Goal: Task Accomplishment & Management: Manage account settings

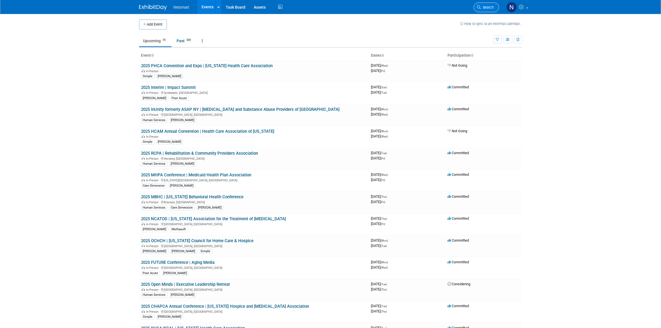
click at [475, 11] on link "Search" at bounding box center [487, 7] width 26 height 10
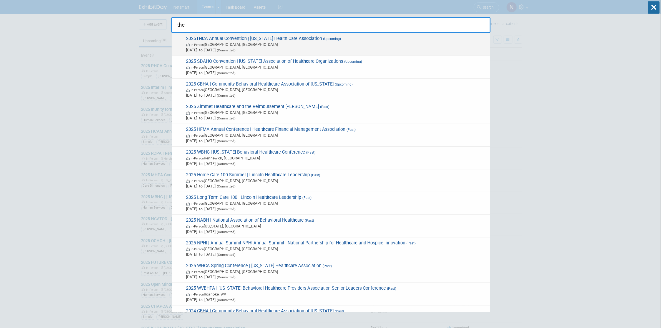
type input "thc"
click at [235, 49] on span "(Committed)" at bounding box center [226, 50] width 20 height 4
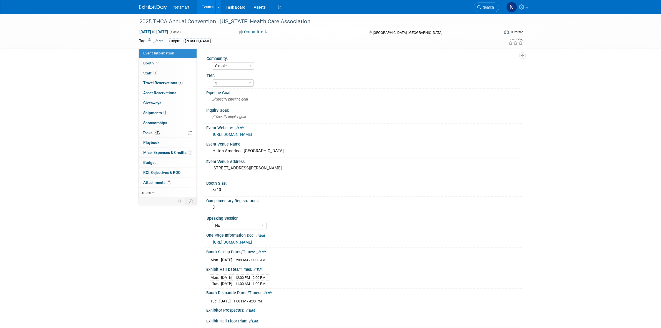
select select "Simple"
select select "3"
select select "No"
click at [151, 73] on span "Staff 4" at bounding box center [150, 73] width 14 height 4
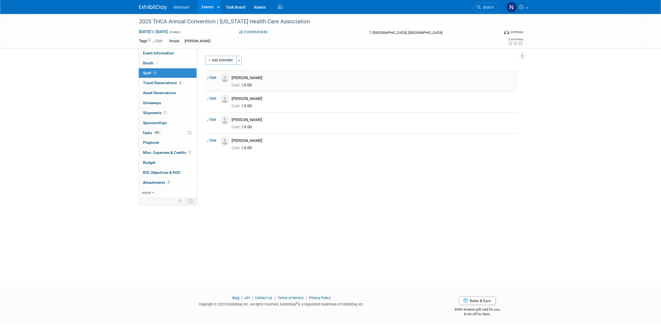
click at [215, 79] on link "Edit" at bounding box center [211, 78] width 9 height 4
select select "2c4d4091-7086-4c22-86d5-9c4777a86bea"
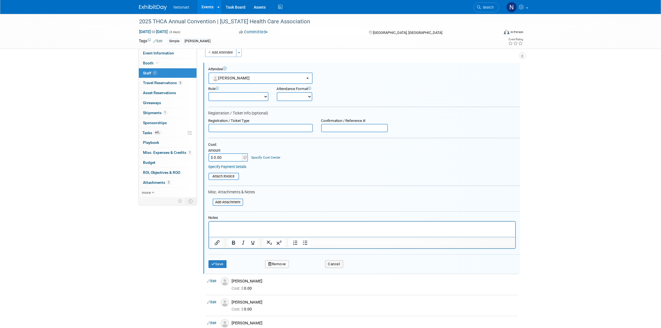
click at [221, 150] on div "Amount" at bounding box center [229, 150] width 40 height 5
click at [221, 154] on input "$ 0.00" at bounding box center [226, 157] width 35 height 8
type input "$ 400.00"
click at [308, 196] on form "Attendee <img src="https://www.exhibitday.com/Images/Unassigned-User-Icon.png" …" at bounding box center [365, 169] width 312 height 205
click at [229, 225] on p "Rich Text Area. Press ALT-0 for help." at bounding box center [362, 227] width 300 height 6
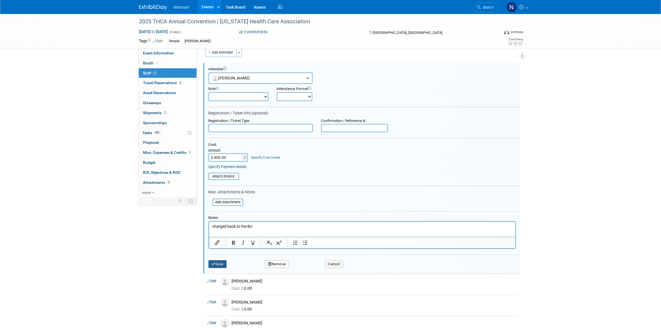
click at [220, 261] on button "Save" at bounding box center [218, 264] width 18 height 8
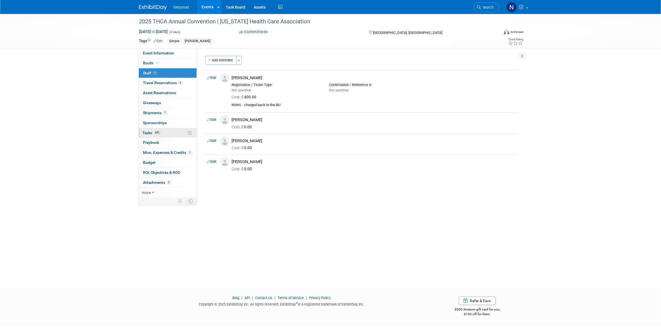
click at [164, 135] on link "44% Tasks 44%" at bounding box center [168, 133] width 58 height 10
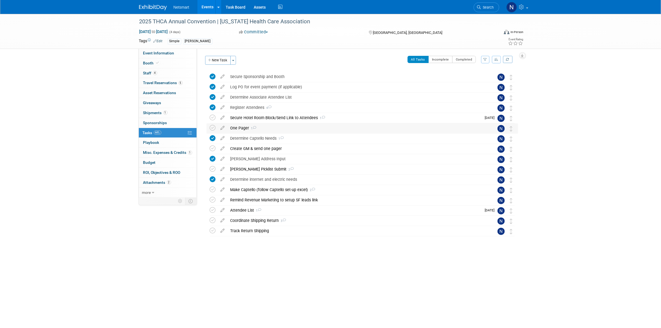
click at [238, 130] on div "One Pager 1" at bounding box center [357, 127] width 259 height 9
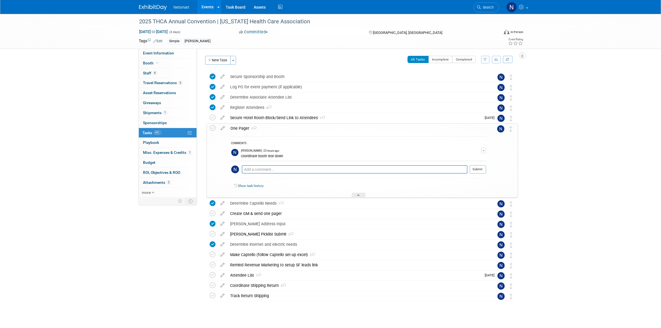
click at [238, 130] on div "One Pager 1" at bounding box center [357, 128] width 258 height 9
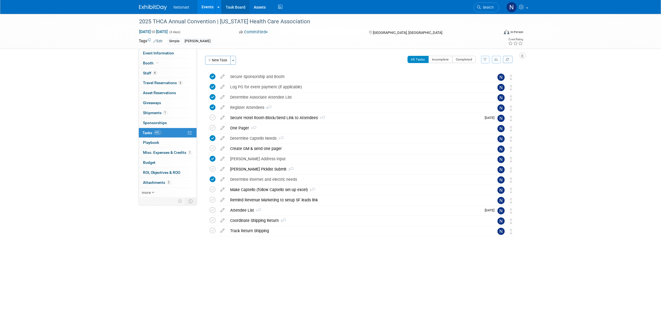
click at [237, 7] on link "Task Board" at bounding box center [236, 7] width 28 height 14
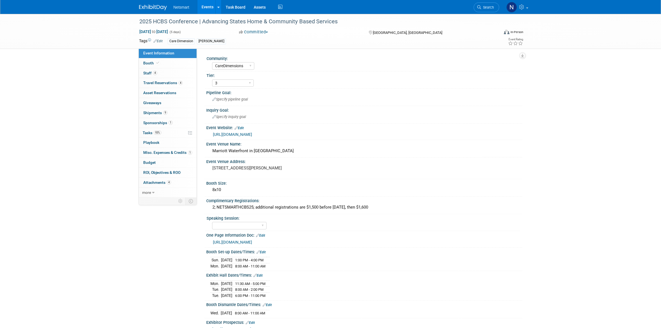
select select "CareDimensions"
select select "3"
click at [161, 133] on link "93% Tasks 93%" at bounding box center [168, 133] width 58 height 10
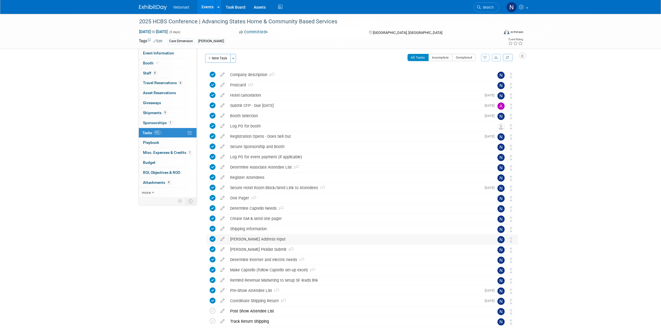
scroll to position [35, 0]
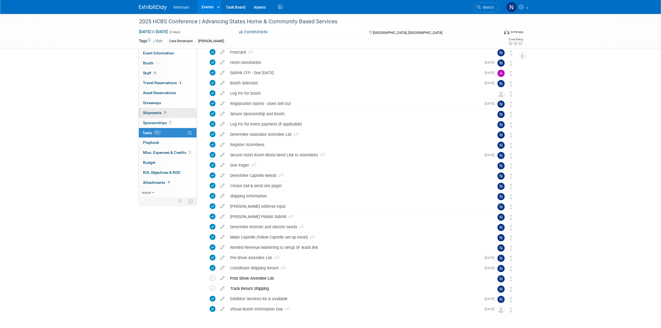
click at [159, 110] on link "9 Shipments 9" at bounding box center [168, 113] width 58 height 10
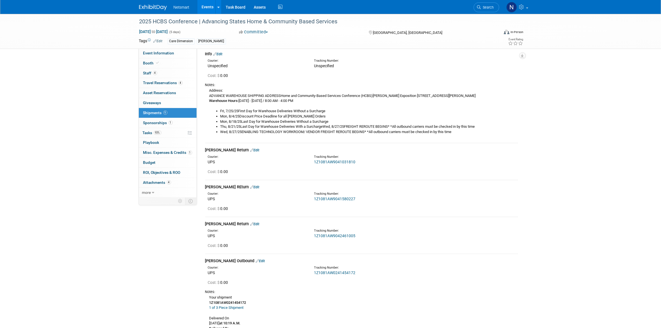
scroll to position [69, 0]
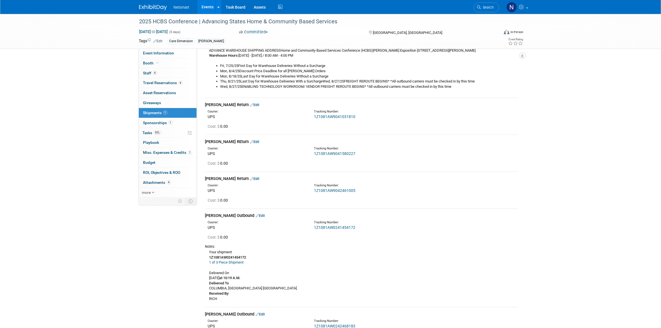
click at [342, 116] on link "1Z1081AW9041031810" at bounding box center [334, 116] width 41 height 4
click at [333, 155] on link "1Z1081AW9041580227" at bounding box center [334, 153] width 41 height 4
click at [332, 188] on link "1Z1081AW9042461005" at bounding box center [334, 190] width 41 height 4
click at [485, 7] on span "Search" at bounding box center [487, 7] width 13 height 4
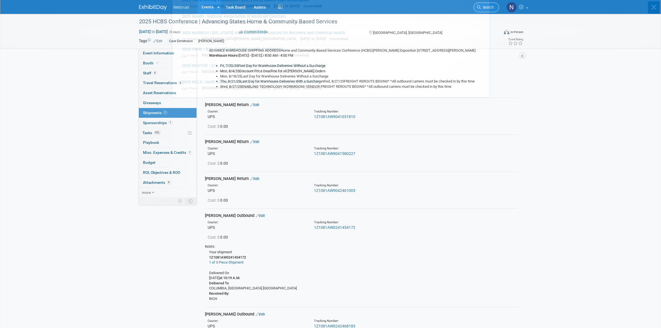
scroll to position [0, 0]
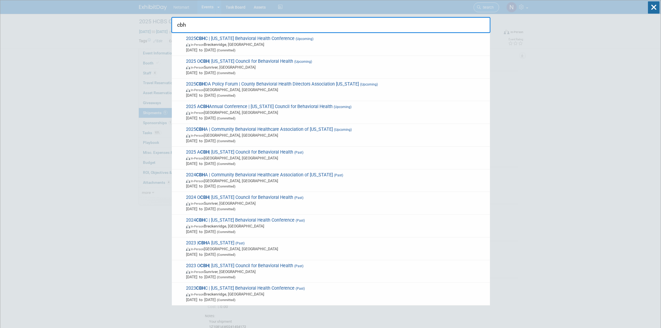
type input "cbhc"
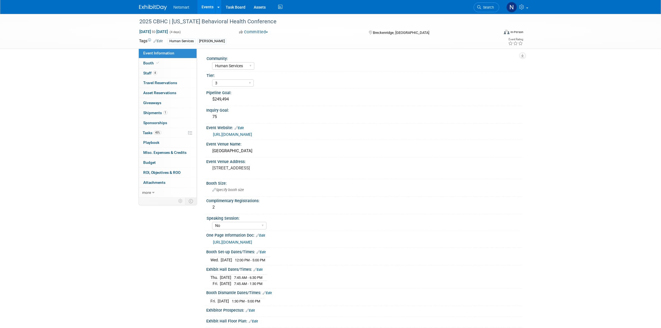
select select "Human Services"
select select "3"
select select "No"
click at [492, 8] on span "Search" at bounding box center [487, 7] width 13 height 4
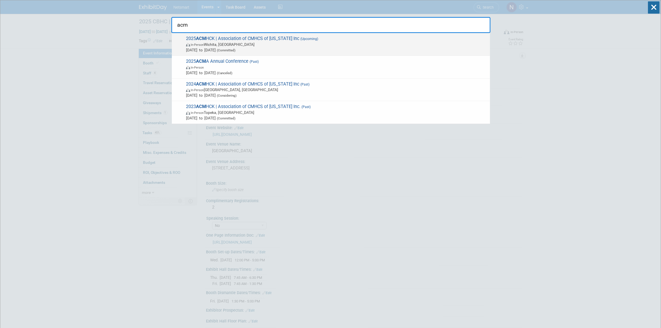
type input "acm"
click at [254, 36] on span "2025 ACM HCK | Association of CMHCS of Kansas Inc (Upcoming) In-Person Wichita,…" at bounding box center [335, 44] width 303 height 17
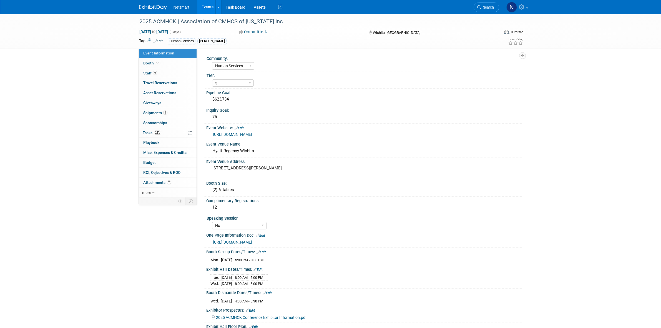
select select "Human Services"
select select "3"
select select "No"
click at [164, 71] on link "9 Staff 9" at bounding box center [168, 73] width 58 height 10
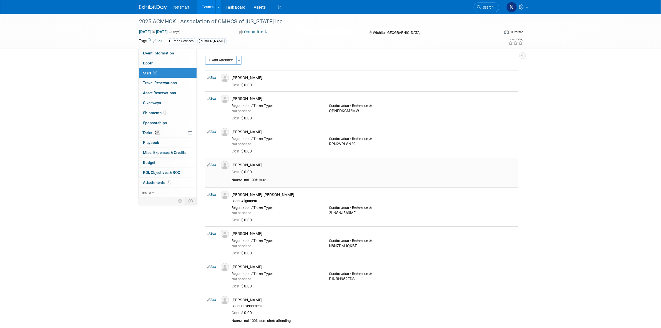
click at [214, 166] on link "Edit" at bounding box center [211, 165] width 9 height 4
select select "1a57397f-468d-4931-bb41-cfed2ddec414"
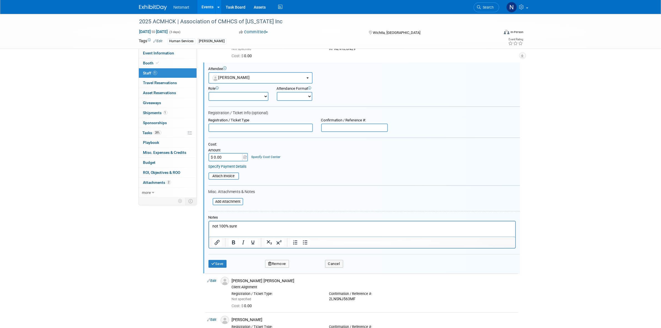
click at [246, 224] on p "not 100% sure" at bounding box center [362, 226] width 300 height 6
click at [210, 260] on button "Save" at bounding box center [218, 264] width 18 height 8
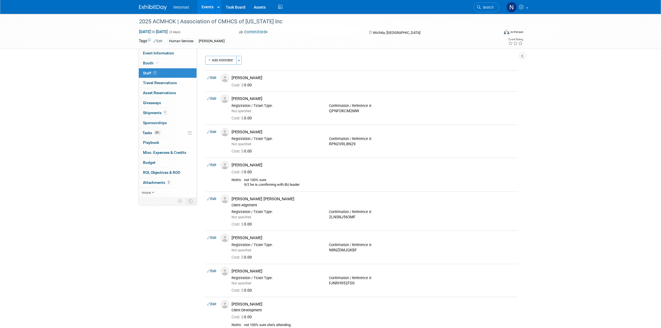
click at [582, 113] on div "2025 ACMHCK | Association of CMHCS of Kansas Inc Sep 23, 2025 to Sep 25, 2025 (…" at bounding box center [330, 194] width 661 height 360
click at [231, 11] on link "Task Board" at bounding box center [236, 7] width 28 height 14
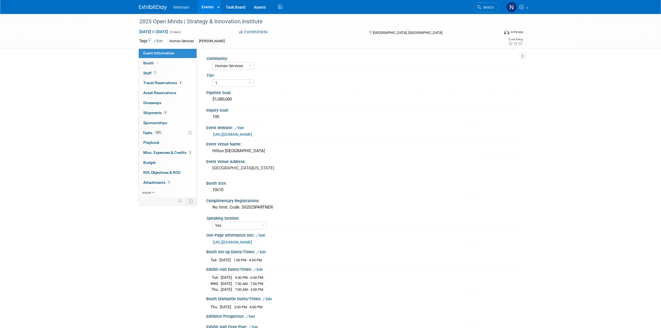
select select "Human Services"
select select "1"
select select "Yes"
click at [170, 133] on link "100% Tasks 100%" at bounding box center [168, 133] width 58 height 10
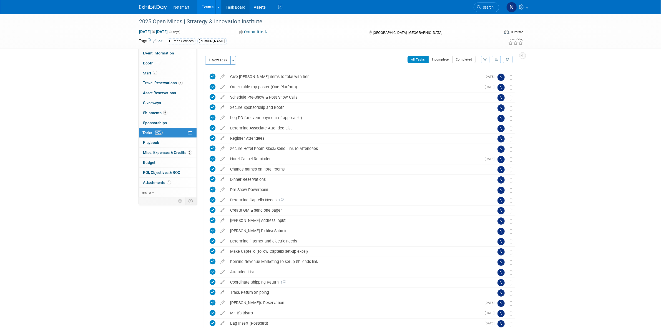
click at [231, 9] on link "Task Board" at bounding box center [236, 7] width 28 height 14
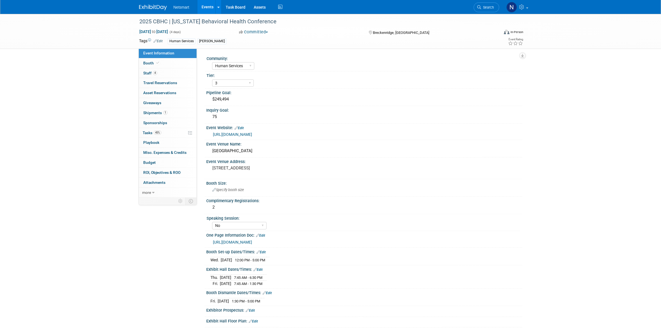
select select "Human Services"
select select "3"
select select "No"
click at [252, 240] on link "[URL][DOMAIN_NAME]" at bounding box center [232, 242] width 39 height 4
click at [165, 131] on link "45% Tasks 45%" at bounding box center [168, 133] width 58 height 10
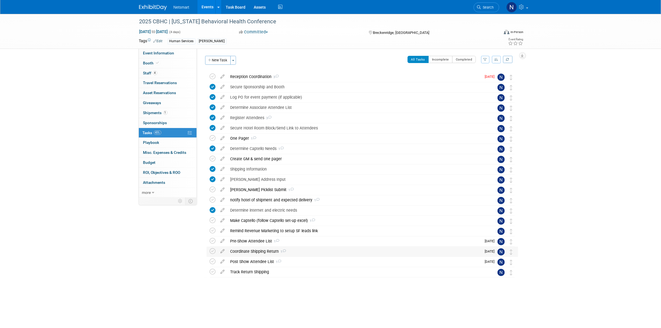
click at [249, 252] on div "Coordinate Shipping Return 1" at bounding box center [355, 251] width 254 height 9
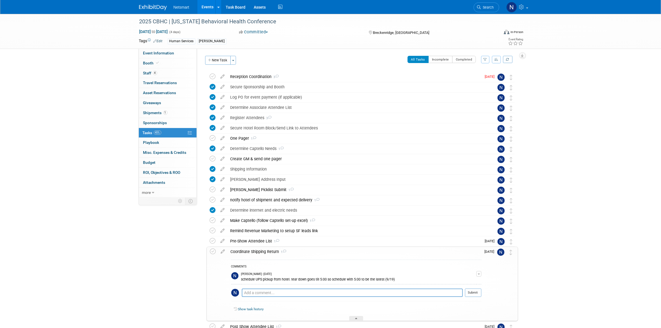
click at [249, 252] on div "Coordinate Shipping Return 1" at bounding box center [354, 251] width 253 height 9
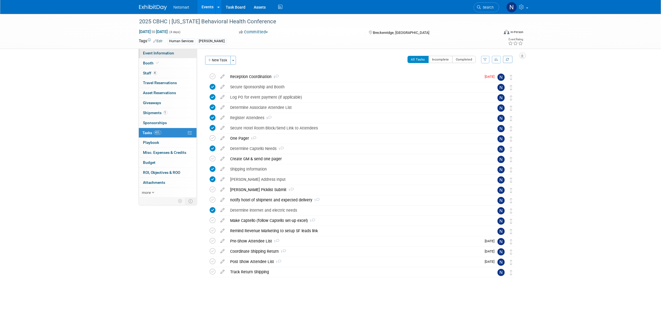
click at [166, 55] on span "Event Information" at bounding box center [158, 53] width 31 height 4
select select "Human Services"
select select "3"
select select "No"
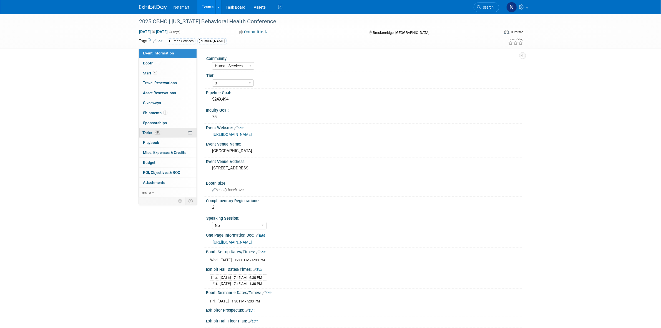
click at [160, 133] on span "45%" at bounding box center [157, 132] width 7 height 4
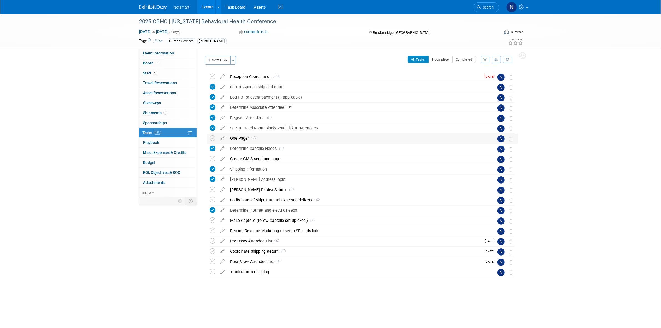
click at [239, 139] on div "One Pager 1" at bounding box center [357, 138] width 259 height 9
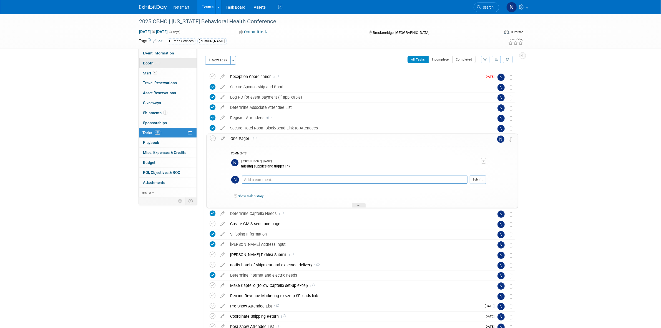
drag, startPoint x: 165, startPoint y: 56, endPoint x: 169, endPoint y: 60, distance: 4.9
click at [165, 56] on link "Event Information" at bounding box center [168, 53] width 58 height 10
select select "Human Services"
select select "3"
select select "No"
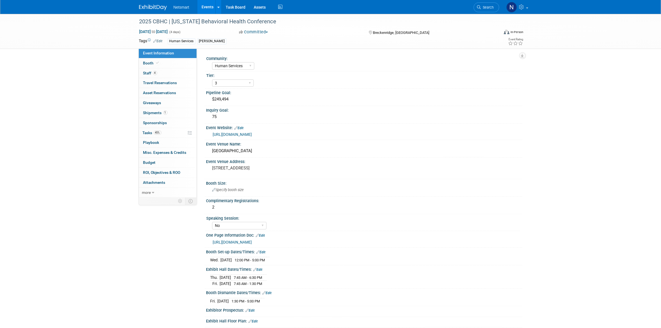
click at [252, 241] on link "https://ntst.sharepoint.com/:w:/s/HSTradeshowsEvents/EV5XrX8R7kNDi0fI0qwYhQEBXl…" at bounding box center [232, 242] width 39 height 4
click at [484, 9] on span "Search" at bounding box center [487, 7] width 13 height 4
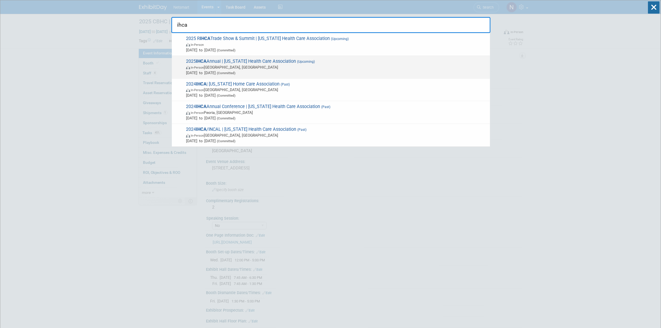
type input "ihca"
click at [255, 67] on span "In-Person Des Moines, IA" at bounding box center [336, 67] width 301 height 6
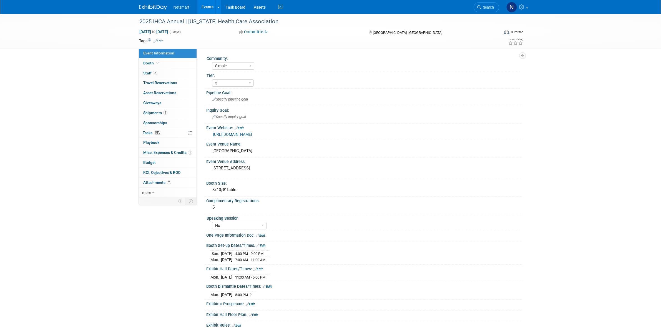
select select "Simple"
select select "3"
select select "No"
click at [164, 73] on link "2 Staff 2" at bounding box center [168, 73] width 58 height 10
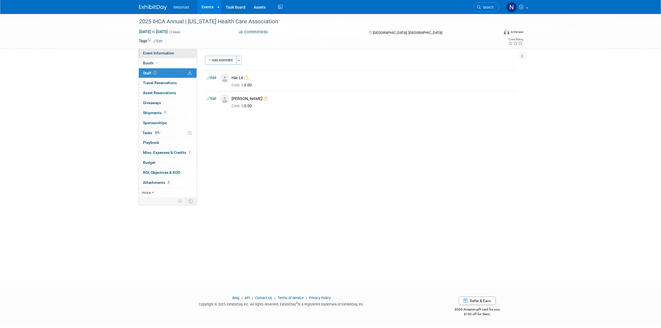
click at [171, 52] on span "Event Information" at bounding box center [158, 53] width 31 height 4
select select "Simple"
select select "3"
select select "No"
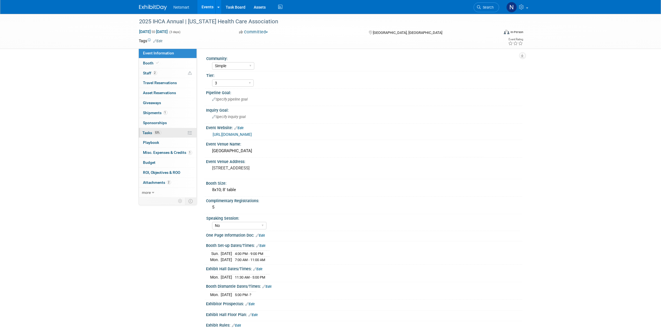
click at [159, 132] on span "53%" at bounding box center [157, 132] width 7 height 4
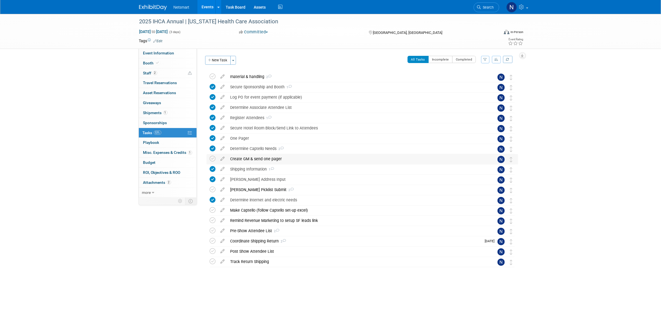
click at [249, 159] on div "Create GM & send one pager" at bounding box center [357, 158] width 259 height 9
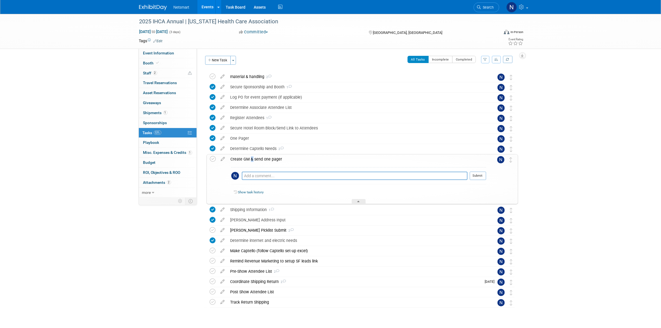
click at [249, 159] on div "Create GM & send one pager" at bounding box center [357, 158] width 258 height 9
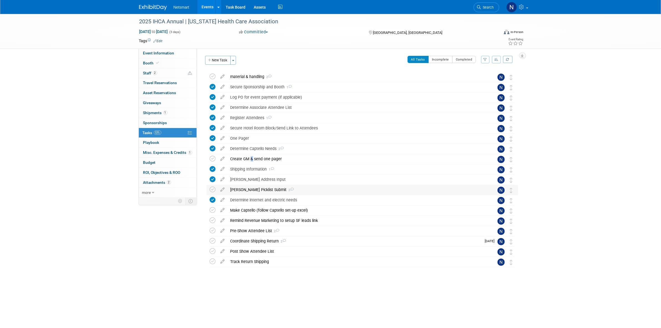
click at [244, 187] on div "Derse Picklist Submit 2" at bounding box center [357, 189] width 259 height 9
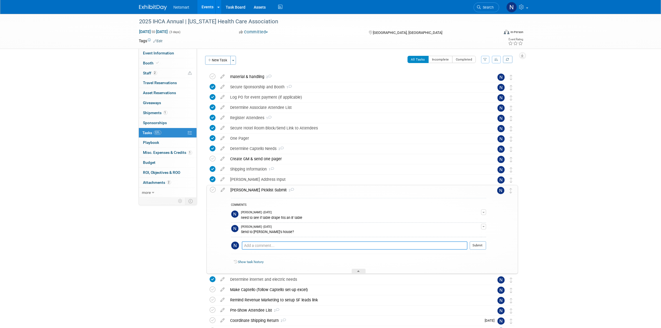
click at [265, 246] on textarea at bounding box center [355, 245] width 226 height 8
type textarea "Sending to Josh's house. Need to send extra stuff to cover SDAHO. Make sure tab…"
click at [479, 244] on button "Submit" at bounding box center [478, 245] width 16 height 8
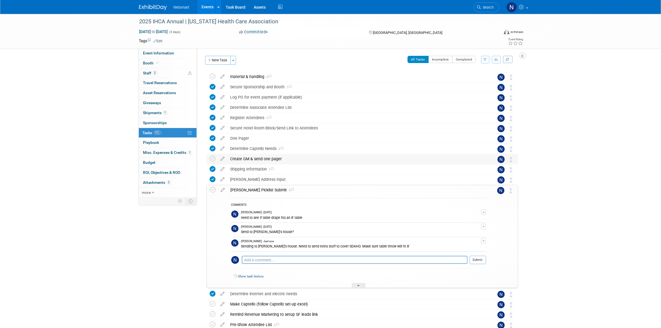
click at [248, 159] on div "Create GM & send one pager" at bounding box center [357, 158] width 259 height 9
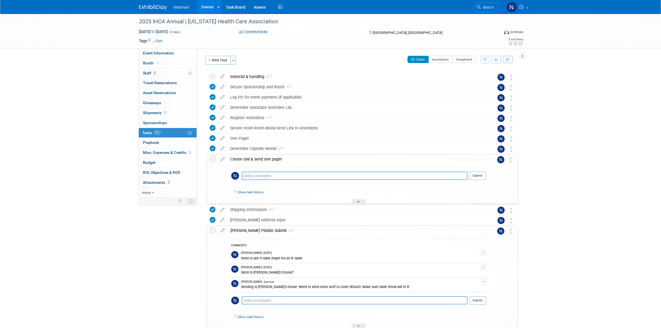
click at [246, 156] on div "Create GM & send one pager" at bounding box center [357, 158] width 258 height 9
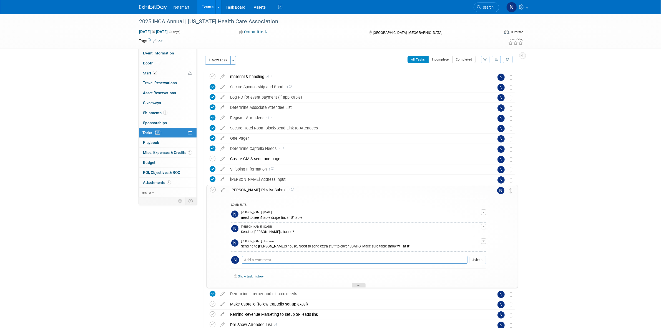
click at [358, 287] on icon at bounding box center [359, 286] width 2 height 3
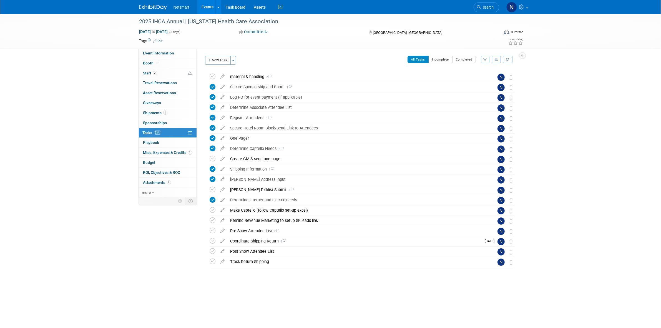
click at [124, 240] on div "2025 IHCA Annual | Iowa Health Care Association Sep 22, 2025 to Sep 24, 2025 (3…" at bounding box center [330, 157] width 661 height 287
click at [486, 7] on span "Search" at bounding box center [487, 7] width 13 height 4
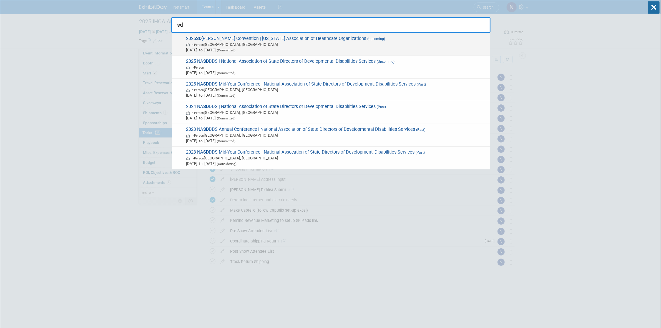
type input "sd"
click at [210, 41] on span "2025 SD AHO Convention | South Dakota Association of Healthcare Organizations (…" at bounding box center [335, 44] width 303 height 17
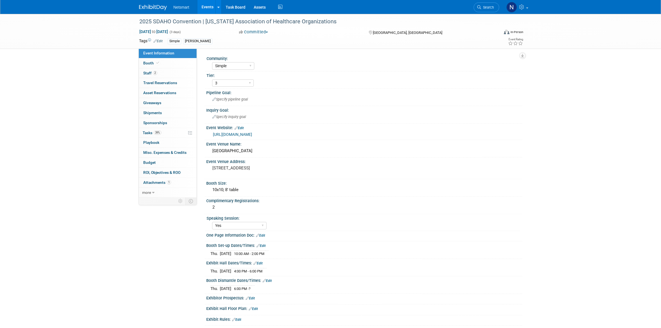
select select "Simple"
select select "3"
select select "Yes"
click at [163, 131] on link "39% Tasks 39%" at bounding box center [168, 133] width 58 height 10
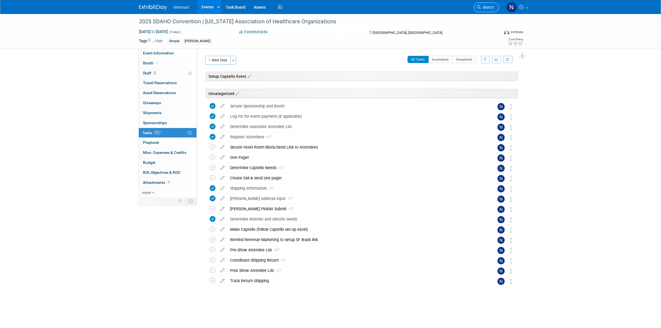
click at [480, 10] on link "Search" at bounding box center [487, 7] width 26 height 10
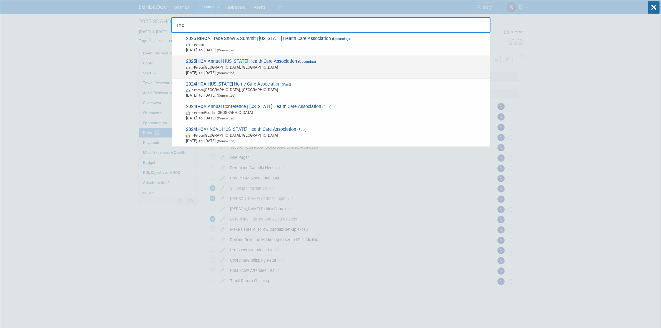
type input "ihc"
click at [215, 63] on span "2025 IHC A Annual | [US_STATE] Health Care Association (Upcoming) In-Person [GE…" at bounding box center [335, 67] width 303 height 17
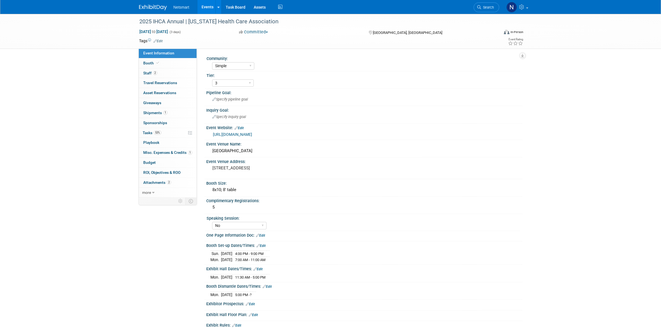
select select "Simple"
select select "3"
select select "No"
click at [263, 235] on link "Edit" at bounding box center [260, 235] width 9 height 4
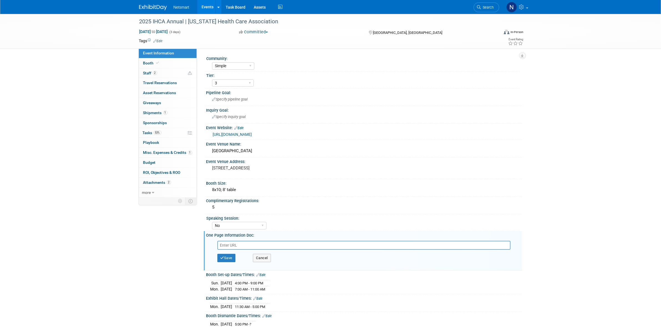
click at [271, 244] on input "text" at bounding box center [363, 245] width 293 height 9
type input "[URL][DOMAIN_NAME]"
click at [222, 256] on icon "button" at bounding box center [222, 258] width 4 height 4
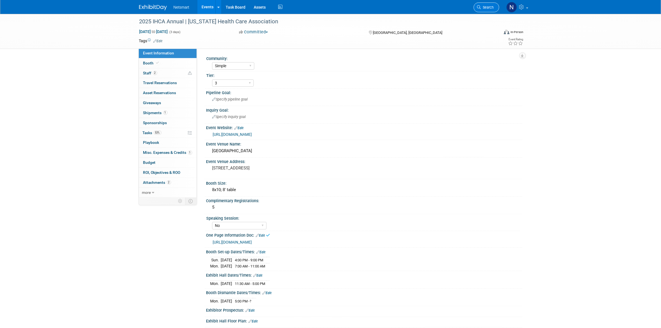
click at [486, 7] on span "Search" at bounding box center [487, 7] width 13 height 4
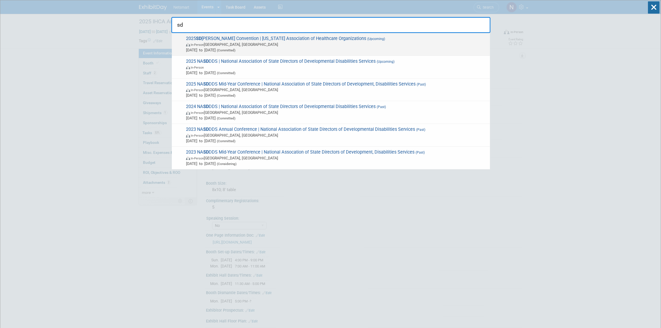
type input "sd"
click at [193, 42] on span "In-Person Sioux Falls, SD" at bounding box center [336, 45] width 301 height 6
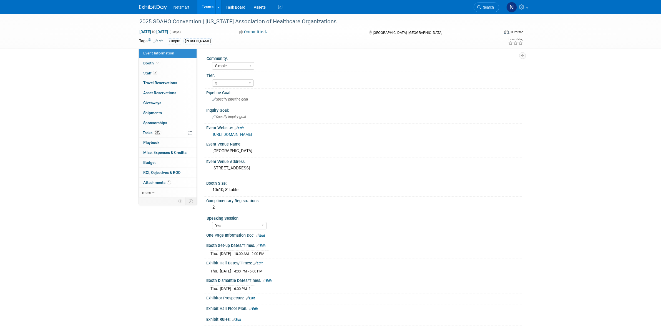
select select "Simple"
select select "3"
select select "Yes"
drag, startPoint x: 265, startPoint y: 237, endPoint x: 261, endPoint y: 242, distance: 6.3
click at [265, 237] on link "Edit" at bounding box center [260, 235] width 9 height 4
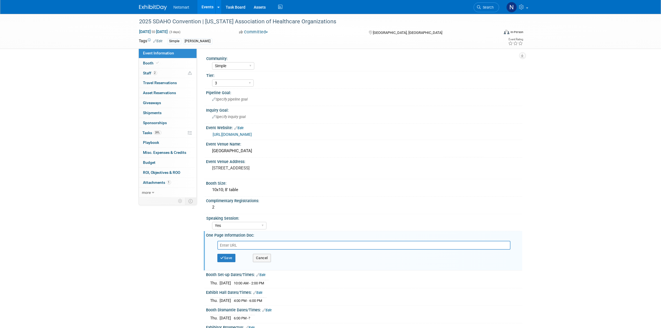
click at [258, 246] on input "text" at bounding box center [363, 245] width 293 height 9
type input "https://ntst.sharepoint.com/:w:/s/2025Post-AcuteTradeShows/ERqKO0kV-FlCr6XZAvSb…"
click at [227, 260] on button "Save" at bounding box center [226, 258] width 18 height 8
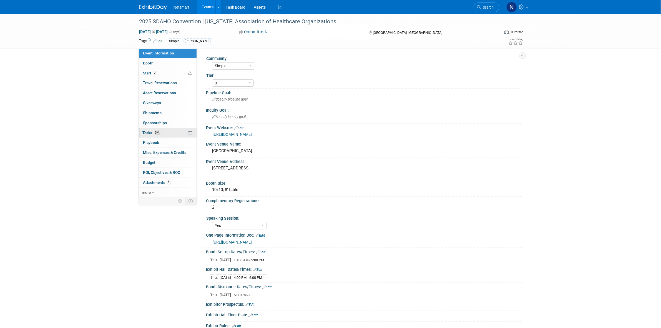
click at [160, 132] on span "39%" at bounding box center [157, 132] width 7 height 4
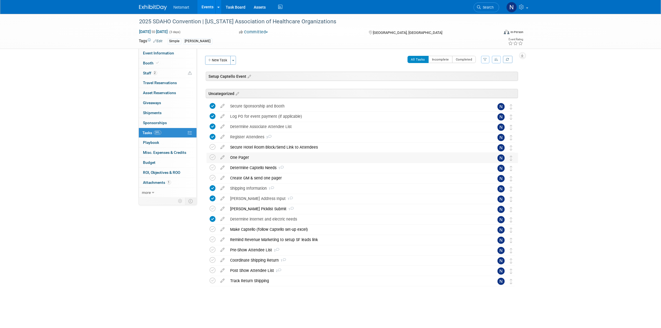
click at [237, 156] on div "One Pager" at bounding box center [357, 157] width 259 height 9
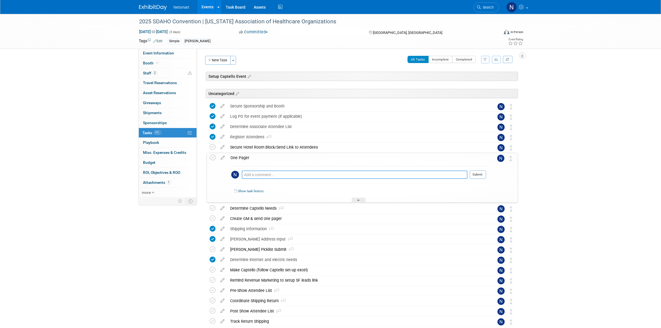
click at [258, 173] on textarea at bounding box center [355, 174] width 226 height 8
click at [257, 172] on textarea at bounding box center [355, 174] width 226 height 8
type textarea "need to confirm list"
click at [480, 177] on button "Submit" at bounding box center [478, 174] width 16 height 8
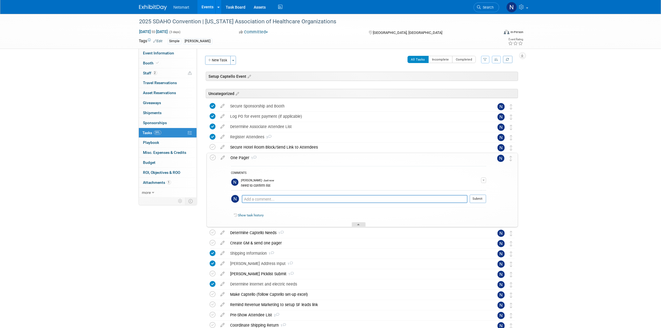
click at [357, 225] on div at bounding box center [359, 224] width 14 height 5
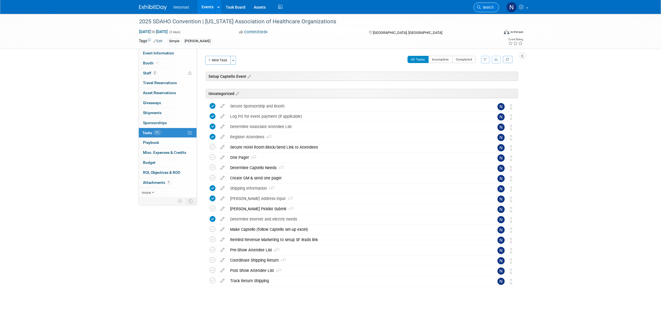
click at [495, 10] on link "Search" at bounding box center [487, 7] width 26 height 10
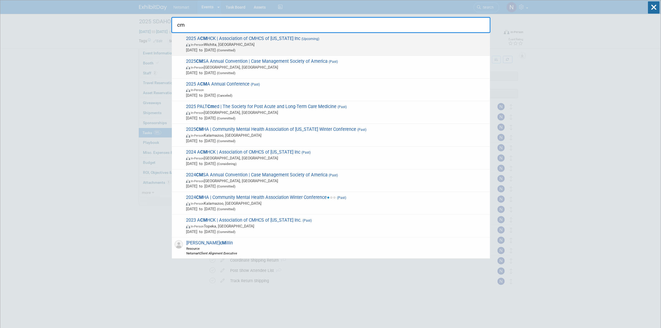
type input "cm"
click at [227, 40] on span "2025 A CM HCK | Association of CMHCS of Kansas Inc (Upcoming) In-Person Wichita…" at bounding box center [335, 44] width 303 height 17
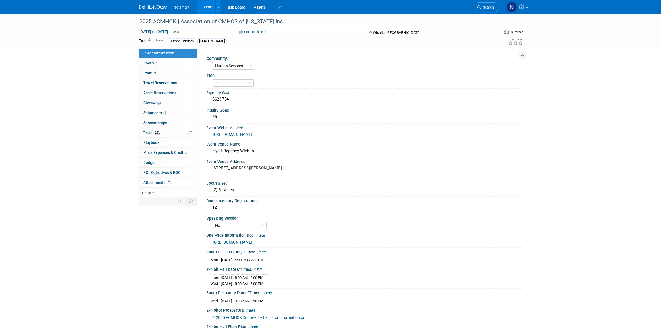
select select "Human Services"
select select "3"
select select "No"
click at [161, 71] on link "9 Staff 9" at bounding box center [168, 73] width 58 height 10
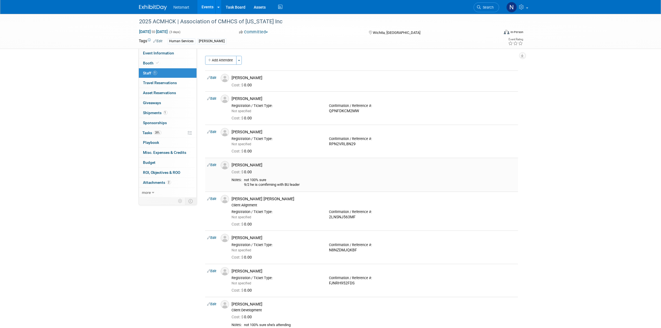
click at [215, 165] on link "Edit" at bounding box center [211, 165] width 9 height 4
select select "1a57397f-468d-4931-bb41-cfed2ddec414"
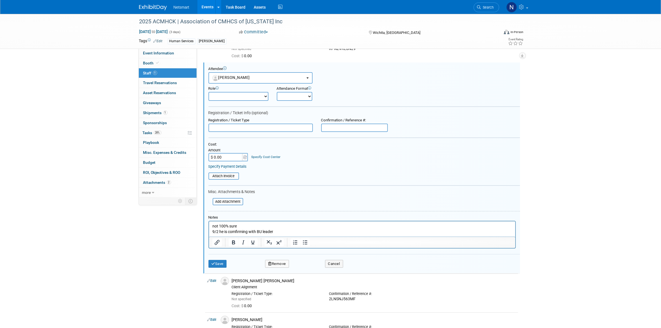
click at [289, 228] on p "not 100% sure 9/2 he is comfirming with BU leader" at bounding box center [362, 228] width 300 height 11
click at [234, 235] on p "[PERSON_NAME] confimred he is not attending" at bounding box center [362, 237] width 300 height 6
click at [238, 236] on p "[PERSON_NAME] confimred he is not attending" at bounding box center [362, 237] width 300 height 6
click at [239, 236] on p "Andrew confimred he is not attending" at bounding box center [362, 237] width 300 height 6
drag, startPoint x: 243, startPoint y: 236, endPoint x: 235, endPoint y: 237, distance: 8.6
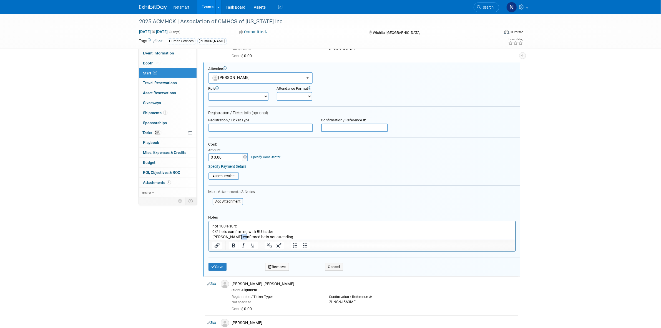
click at [235, 237] on p "Andrew confimred he is not attending" at bounding box center [362, 237] width 300 height 6
click at [216, 265] on button "Save" at bounding box center [218, 267] width 18 height 8
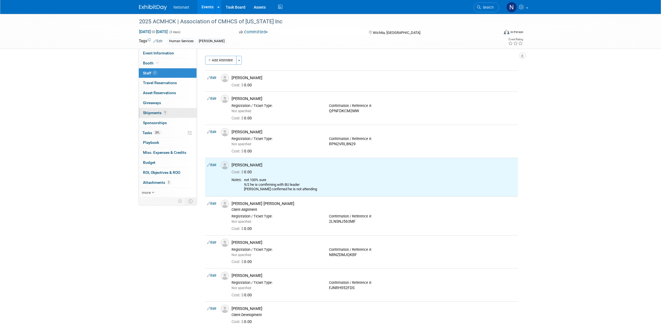
click at [162, 115] on link "1 Shipments 1" at bounding box center [168, 113] width 58 height 10
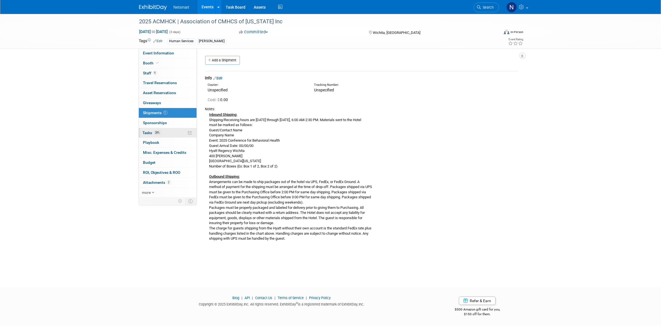
click at [161, 129] on link "28% Tasks 28%" at bounding box center [168, 133] width 58 height 10
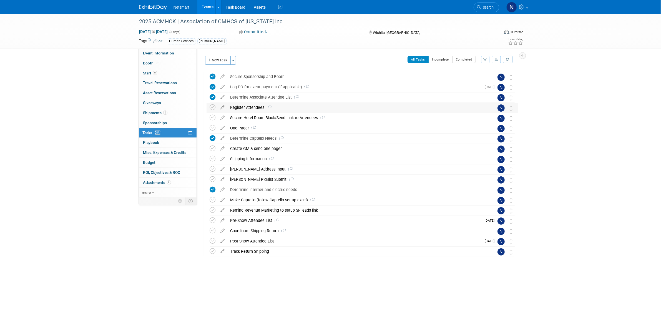
click at [247, 107] on div "Register Attendees 1" at bounding box center [357, 107] width 259 height 9
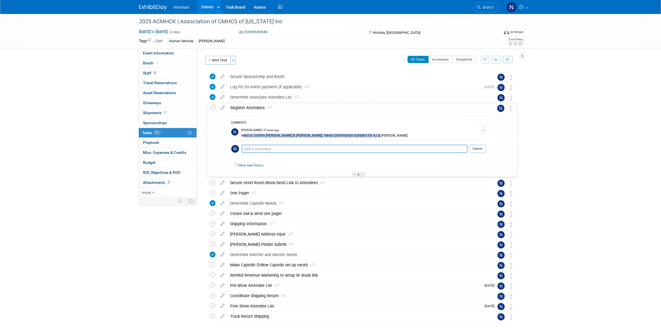
drag, startPoint x: 372, startPoint y: 136, endPoint x: 242, endPoint y: 136, distance: 130.2
click at [242, 136] on div "need to confirm Julie H & Andrew Johns. Need confirmation numbers for AJ & Scott" at bounding box center [361, 134] width 240 height 5
copy div "need to confirm Julie H & Andrew Johns. Need confirmation numbers for AJ & Scott"
click at [252, 149] on textarea at bounding box center [355, 149] width 226 height 8
paste textarea "need to confirm Julie H & Andrew Johns. Need confirmation numbers for AJ & Scott"
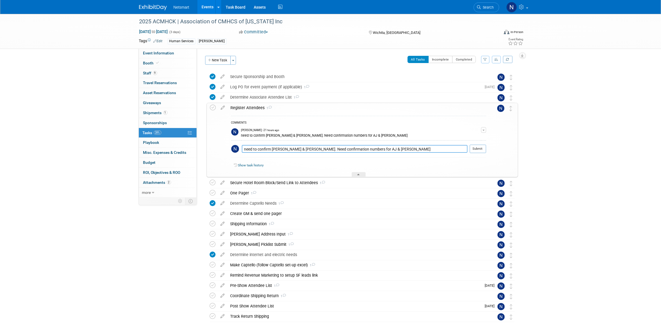
drag, startPoint x: 313, startPoint y: 148, endPoint x: 285, endPoint y: 148, distance: 28.0
click at [285, 148] on textarea "need to confirm Julie H & Andrew Johns. Need confirmation numbers for AJ & Scott" at bounding box center [355, 149] width 226 height 8
click at [361, 149] on textarea "need to confirm Julie H. Need confirmation numbers for AJ & Scott" at bounding box center [355, 149] width 226 height 8
type textarea "need to confirm Julie H. Need confirmation numbers for AJ & Scott"
click at [474, 152] on button "Submit" at bounding box center [478, 149] width 16 height 8
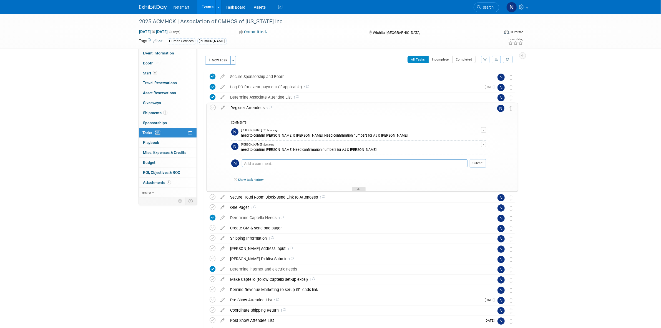
click at [362, 190] on div at bounding box center [359, 189] width 14 height 5
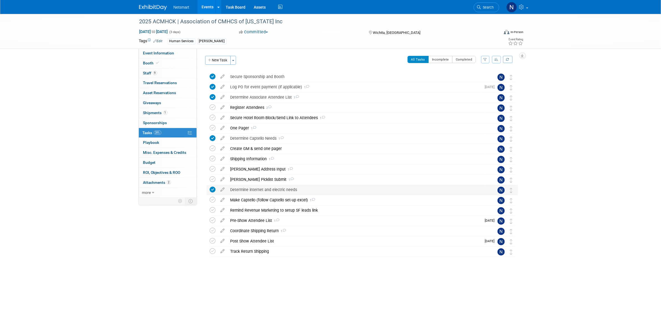
drag, startPoint x: 111, startPoint y: 264, endPoint x: 214, endPoint y: 192, distance: 125.3
click at [111, 264] on div "2025 ACMHCK | Association of CMHCS of Kansas Inc Sep 23, 2025 to Sep 25, 2025 (…" at bounding box center [330, 152] width 661 height 277
click at [489, 2] on li "Search" at bounding box center [487, 7] width 26 height 14
click at [488, 6] on span "Search" at bounding box center [487, 7] width 13 height 4
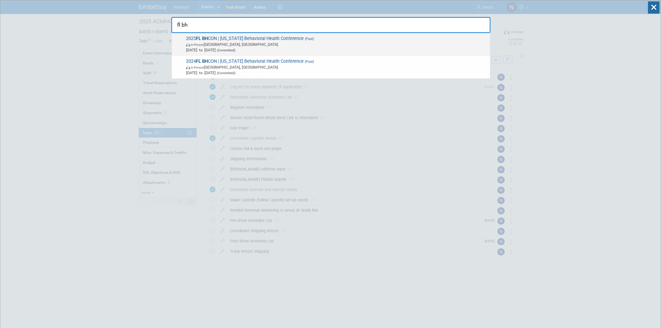
type input "fl bh"
click at [204, 38] on strong "FL BH" at bounding box center [202, 38] width 12 height 5
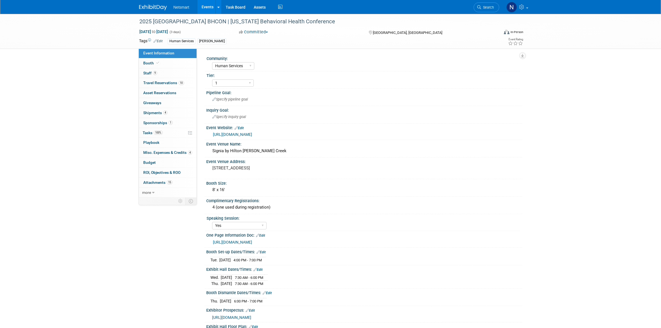
select select "Human Services"
select select "1"
select select "Yes"
click at [165, 149] on link "4 Misc. Expenses & Credits 4" at bounding box center [168, 153] width 58 height 10
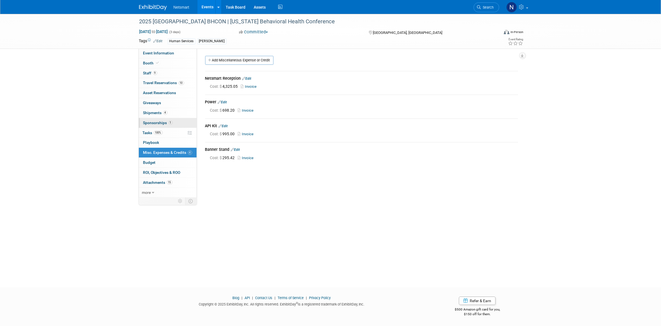
click at [163, 121] on span "Sponsorships 1" at bounding box center [157, 122] width 29 height 4
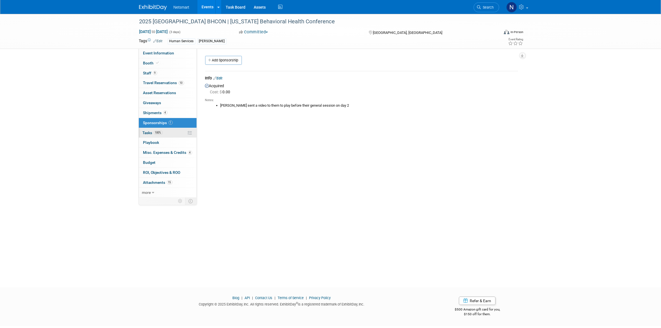
click at [160, 130] on link "100% Tasks 100%" at bounding box center [168, 133] width 58 height 10
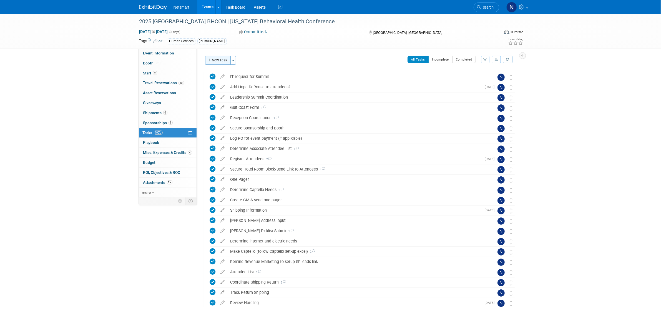
click at [223, 59] on button "New Task" at bounding box center [218, 60] width 26 height 9
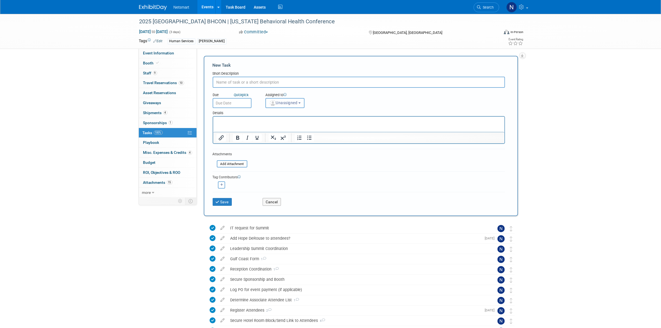
click at [282, 101] on span "Unassigned" at bounding box center [283, 103] width 28 height 4
click at [283, 114] on input "text" at bounding box center [302, 116] width 70 height 9
type input "[PERSON_NAME]"
click at [285, 128] on label "Nina Finn (me)" at bounding box center [297, 128] width 58 height 9
click at [267, 128] on input "Nina Finn (me)" at bounding box center [265, 127] width 4 height 4
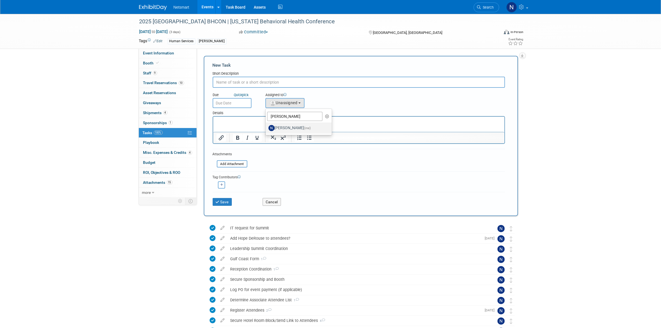
select select "a52b5e8a-b2fd-4a4e-8599-2a3670a086e7"
click at [238, 77] on input "text" at bounding box center [359, 82] width 292 height 11
type input "Post show attendee list"
click at [223, 104] on input "text" at bounding box center [232, 103] width 39 height 10
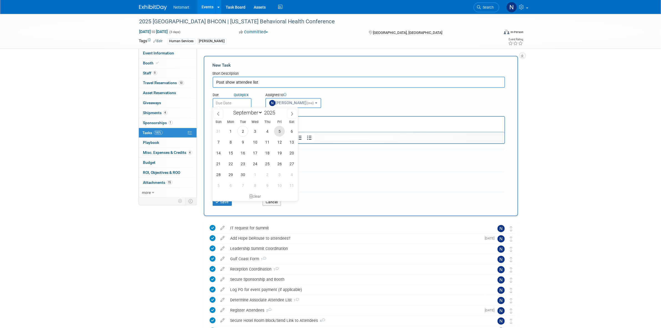
click at [278, 130] on span "5" at bounding box center [279, 131] width 11 height 11
type input "Sep 5, 2025"
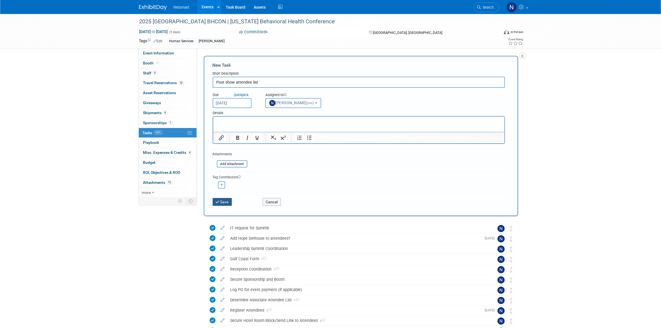
click at [221, 200] on button "Save" at bounding box center [222, 202] width 19 height 8
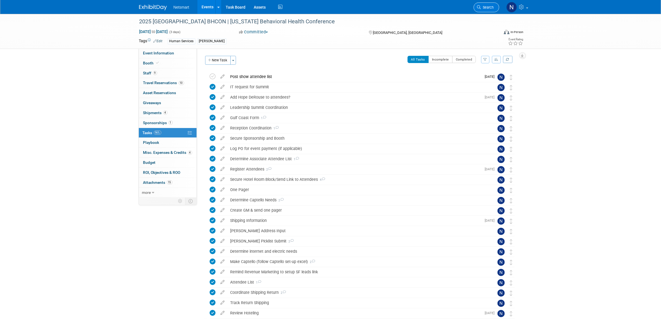
click at [482, 4] on link "Search" at bounding box center [487, 7] width 26 height 10
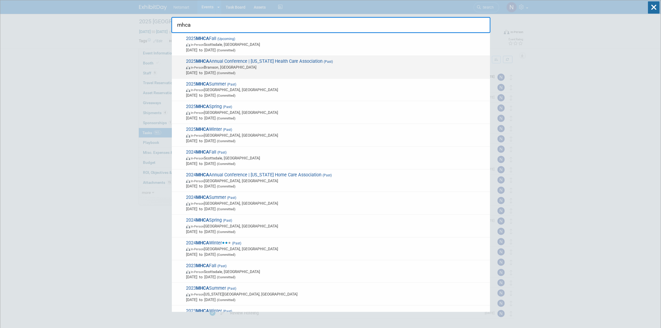
type input "mhca"
click at [246, 65] on span "In-Person Branson, MO" at bounding box center [336, 67] width 301 height 6
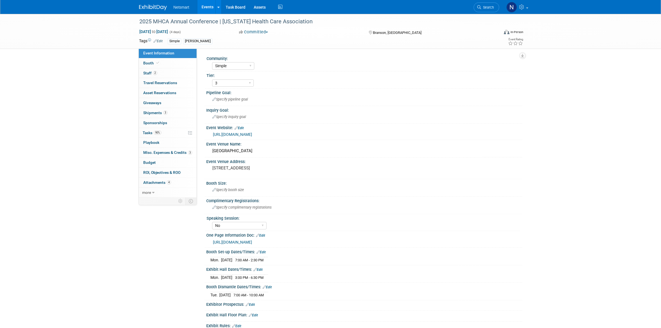
select select "Simple"
select select "3"
select select "No"
click at [165, 132] on link "90% Tasks 90%" at bounding box center [168, 133] width 58 height 10
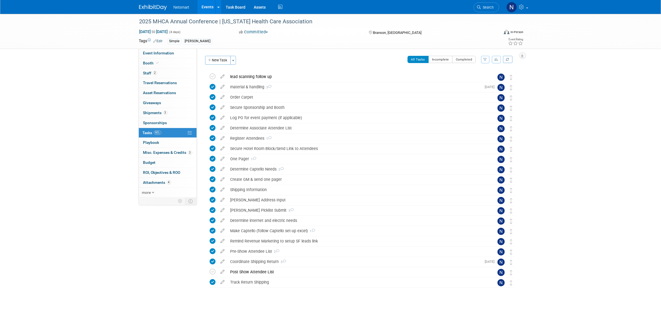
click at [111, 77] on div "2025 MHCA Annual Conference | [US_STATE] Health Care Association [DATE] to [DAT…" at bounding box center [330, 168] width 661 height 308
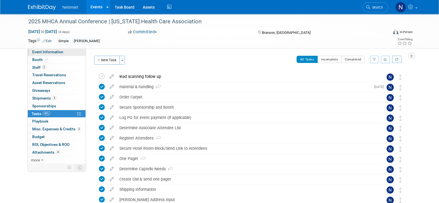
click at [68, 51] on link "Event Information" at bounding box center [57, 51] width 58 height 7
select select "Simple"
select select "3"
select select "No"
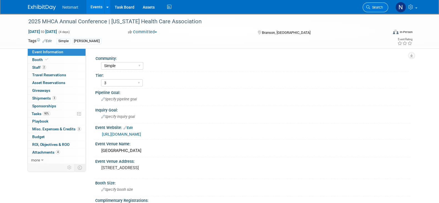
click at [380, 7] on span "Search" at bounding box center [376, 7] width 13 height 4
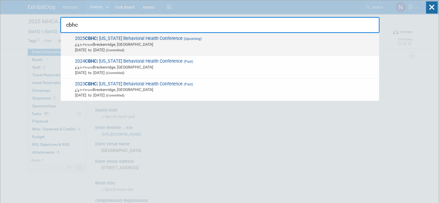
type input "cbhc"
click at [144, 47] on span "[DATE] to [DATE] (Committed)" at bounding box center [225, 50] width 301 height 6
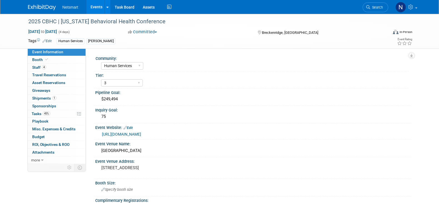
select select "Human Services"
select select "3"
select select "No"
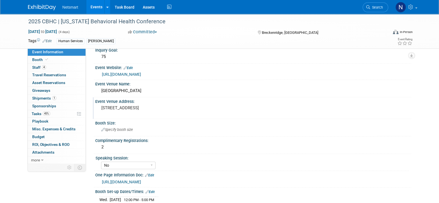
scroll to position [69, 0]
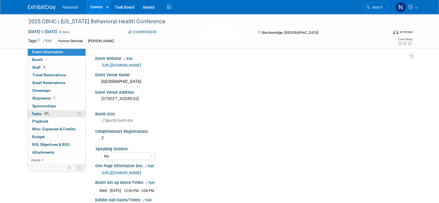
click at [54, 112] on link "45% Tasks 45%" at bounding box center [57, 113] width 58 height 7
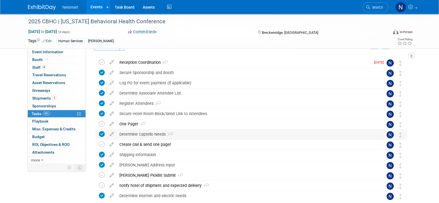
scroll to position [34, 0]
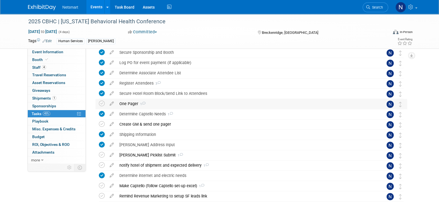
click at [143, 104] on icon at bounding box center [144, 103] width 4 height 3
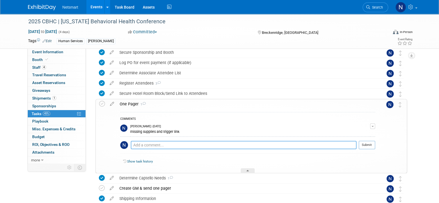
click at [155, 144] on textarea at bounding box center [244, 145] width 226 height 8
drag, startPoint x: 182, startPoint y: 130, endPoint x: 163, endPoint y: 131, distance: 19.2
click at [163, 131] on div "missing supplies and trigger link" at bounding box center [250, 131] width 240 height 5
copy div "trigger link"
click at [161, 145] on textarea at bounding box center [244, 145] width 226 height 8
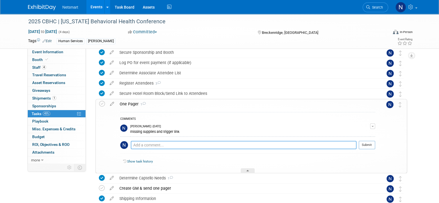
paste textarea "trigger link"
type textarea "trigger link"
click at [373, 145] on button "Submit" at bounding box center [367, 145] width 16 height 8
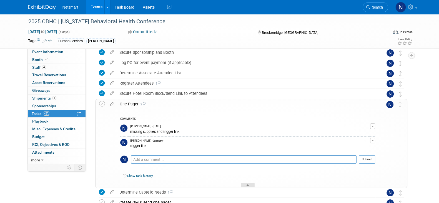
click at [247, 185] on icon at bounding box center [248, 186] width 2 height 3
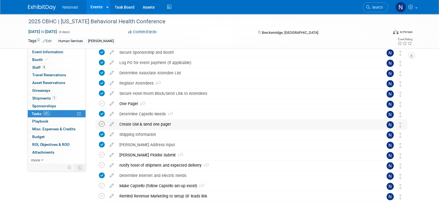
click at [99, 122] on icon at bounding box center [102, 124] width 6 height 6
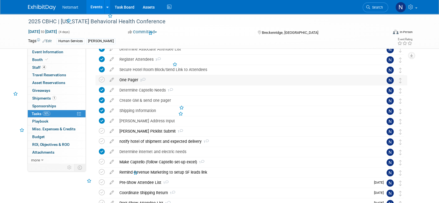
scroll to position [69, 0]
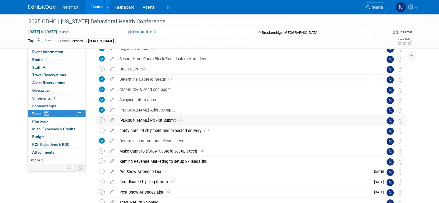
click at [140, 119] on div "Derse Picklist Submit 1" at bounding box center [246, 120] width 259 height 9
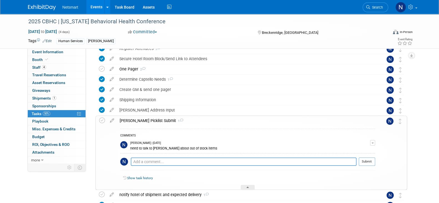
click at [140, 118] on div "Derse Picklist Submit 1" at bounding box center [246, 120] width 258 height 9
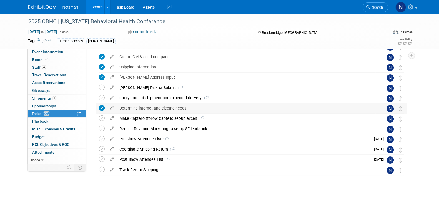
scroll to position [108, 0]
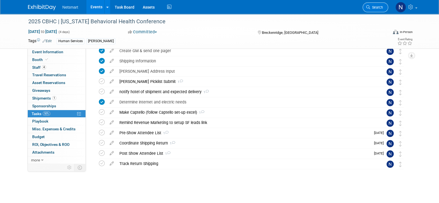
click at [373, 8] on span "Search" at bounding box center [376, 7] width 13 height 4
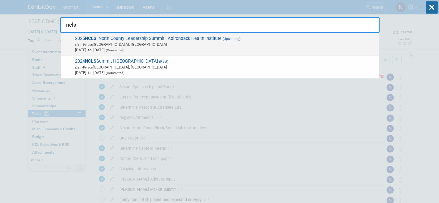
type input "ncls"
click at [134, 46] on span "In-Person Lake Placid, NY" at bounding box center [225, 45] width 301 height 6
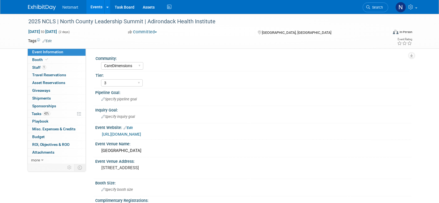
select select "CareDimensions"
select select "3"
select select "No"
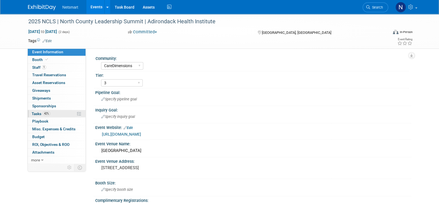
click at [54, 112] on link "42% Tasks 42%" at bounding box center [57, 113] width 58 height 7
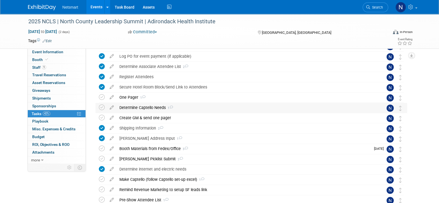
scroll to position [69, 0]
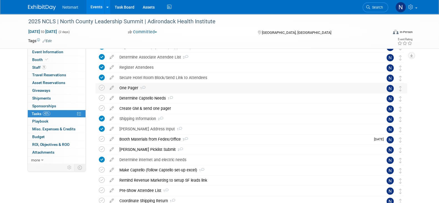
click at [131, 87] on div "One Pager 1" at bounding box center [246, 87] width 259 height 9
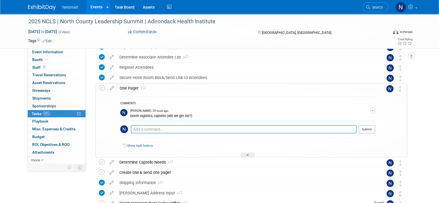
click at [132, 85] on div "One Pager 1" at bounding box center [246, 88] width 258 height 9
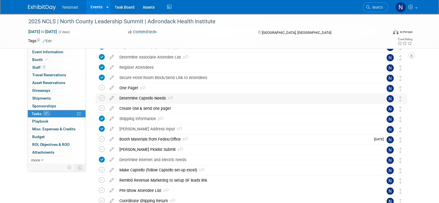
scroll to position [104, 0]
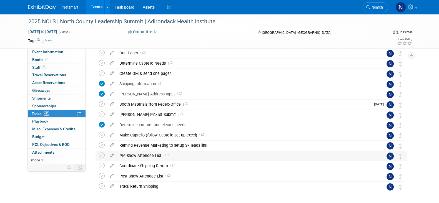
click at [140, 156] on div "Pre-Show Attendee List 1" at bounding box center [246, 155] width 259 height 9
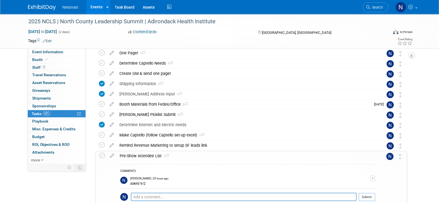
scroll to position [139, 0]
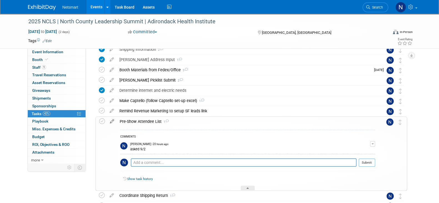
click at [112, 121] on icon at bounding box center [112, 120] width 10 height 7
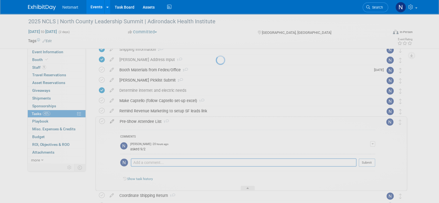
select select "8"
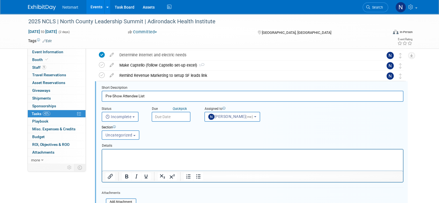
scroll to position [0, 0]
click at [161, 115] on input "text" at bounding box center [171, 117] width 39 height 10
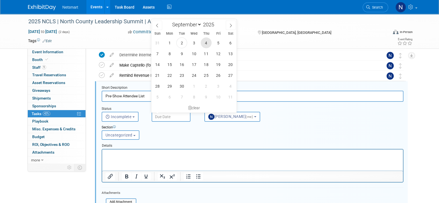
click at [205, 43] on span "4" at bounding box center [206, 42] width 11 height 11
type input "[DATE]"
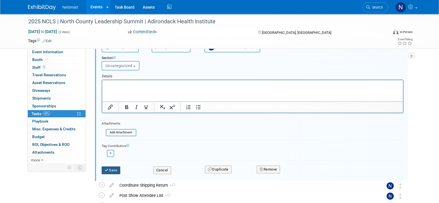
click at [115, 167] on button "Save" at bounding box center [111, 171] width 19 height 8
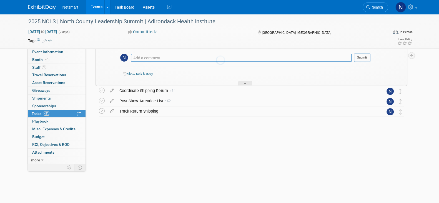
scroll to position [191, 0]
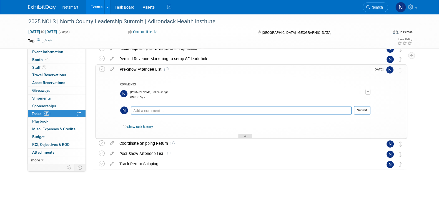
click at [245, 132] on div "Show task history" at bounding box center [245, 128] width 250 height 12
click at [244, 134] on div at bounding box center [245, 136] width 14 height 5
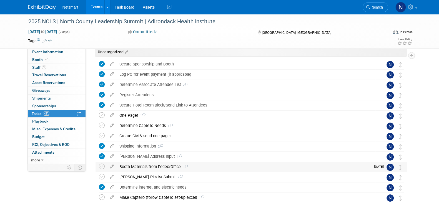
scroll to position [57, 0]
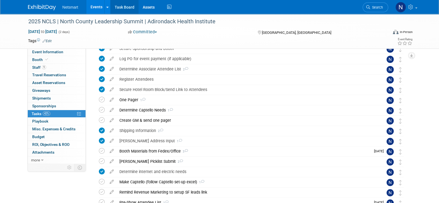
click at [124, 7] on link "Task Board" at bounding box center [125, 7] width 28 height 14
